Goal: Navigation & Orientation: Find specific page/section

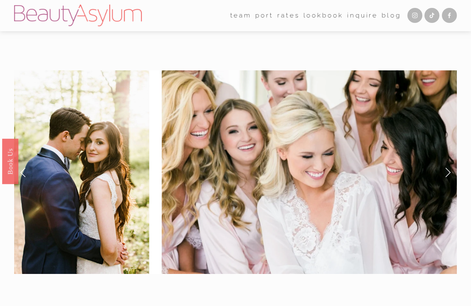
click at [321, 14] on link "Lookbook" at bounding box center [324, 15] width 40 height 13
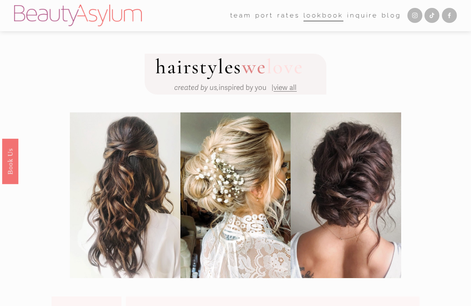
click at [233, 17] on span "team" at bounding box center [242, 16] width 22 height 12
click at [0, 0] on link "Charlotte" at bounding box center [0, 0] width 0 height 0
